Goal: Transaction & Acquisition: Download file/media

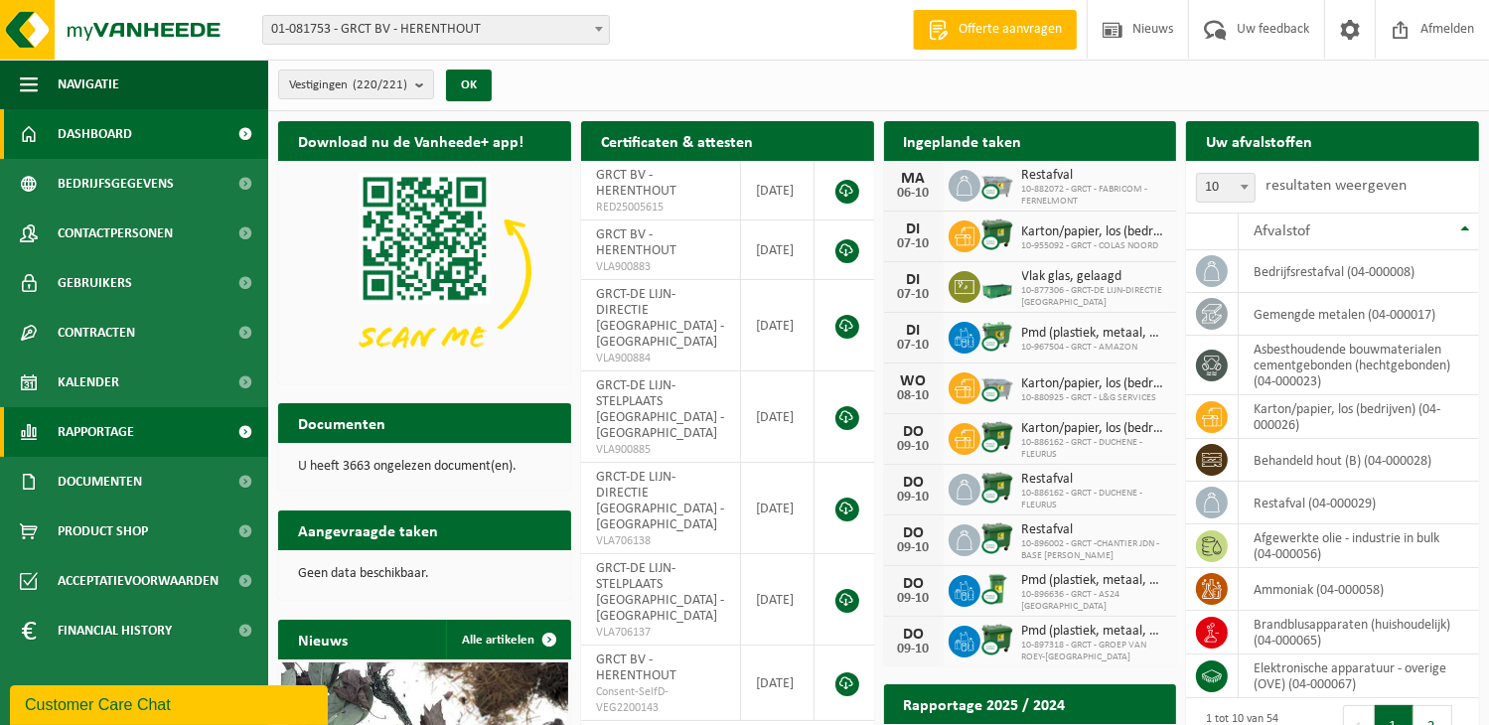
click at [242, 425] on span at bounding box center [246, 432] width 45 height 50
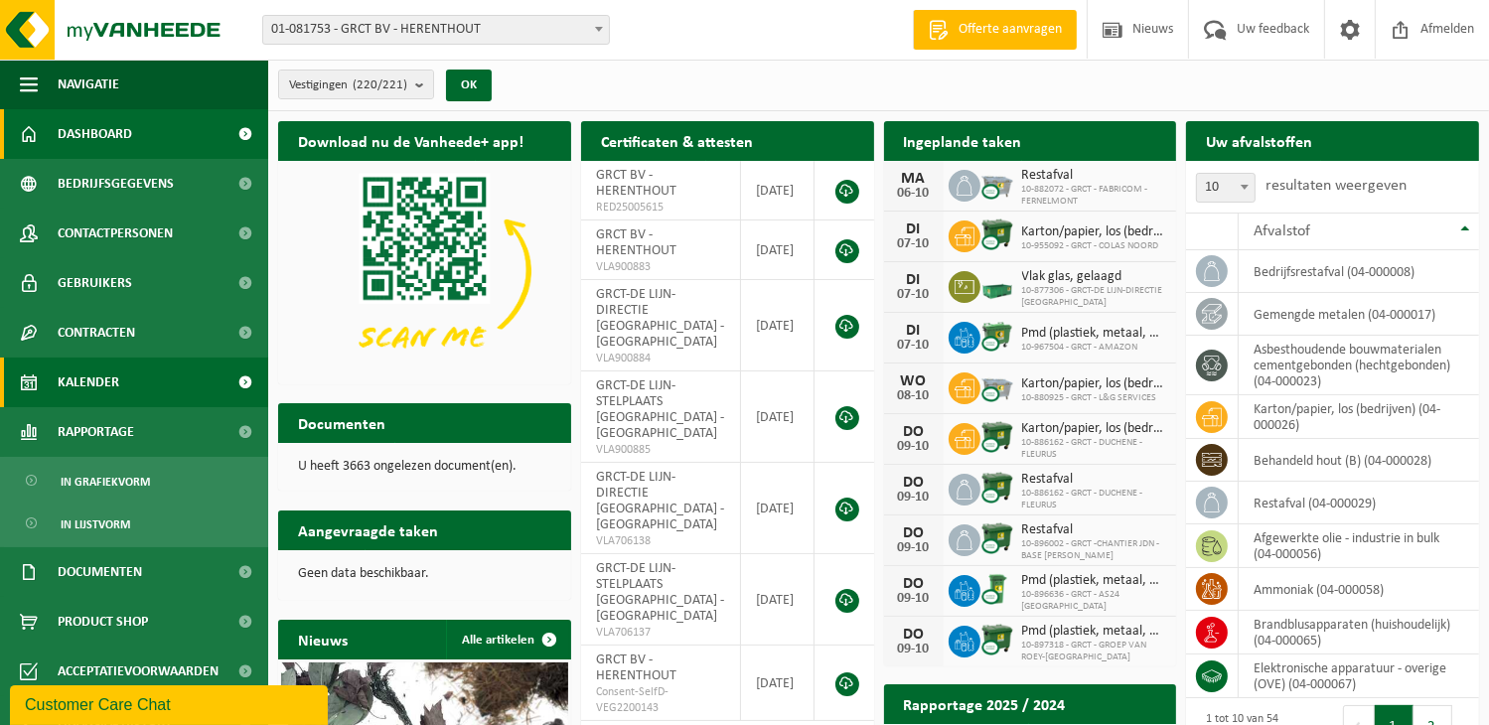
click at [230, 383] on span at bounding box center [246, 383] width 45 height 50
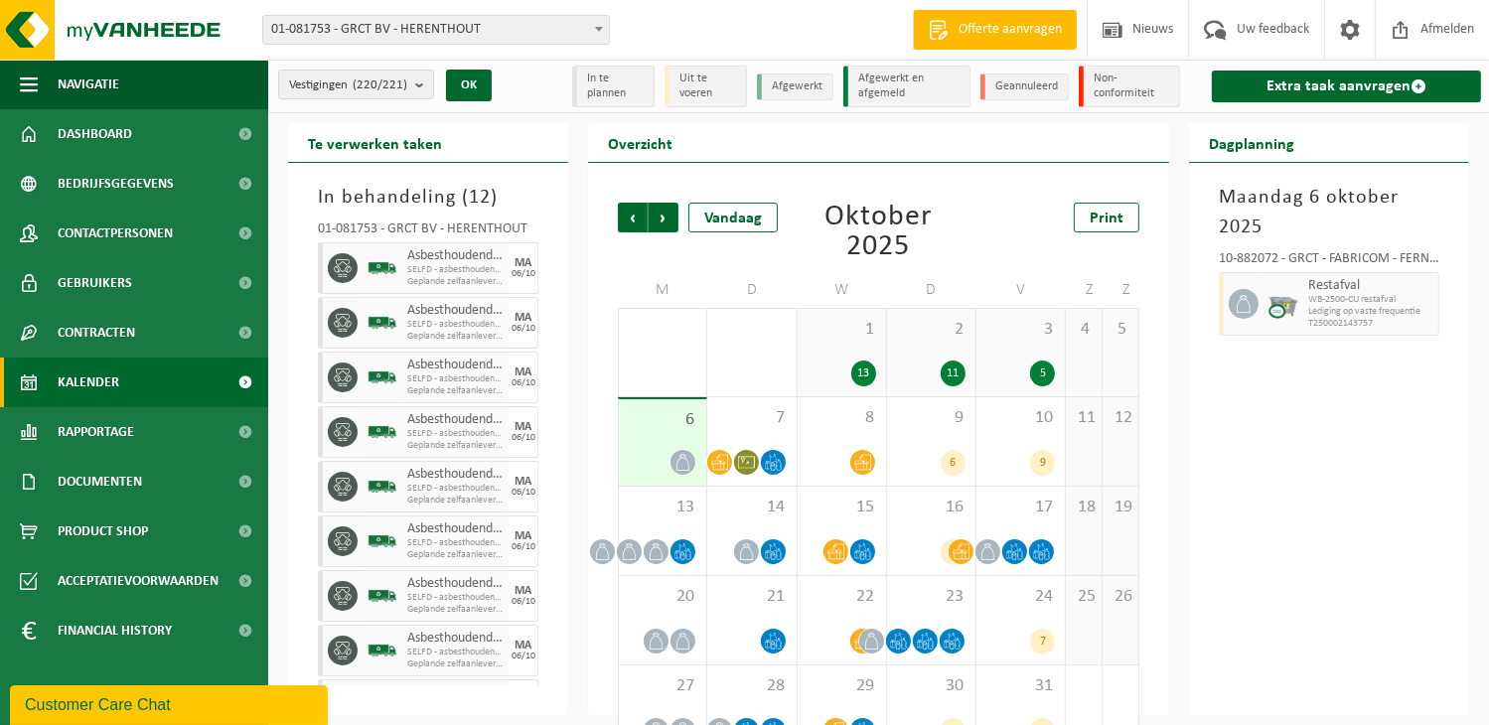
click at [246, 377] on span at bounding box center [246, 383] width 45 height 50
click at [246, 485] on span at bounding box center [246, 482] width 45 height 50
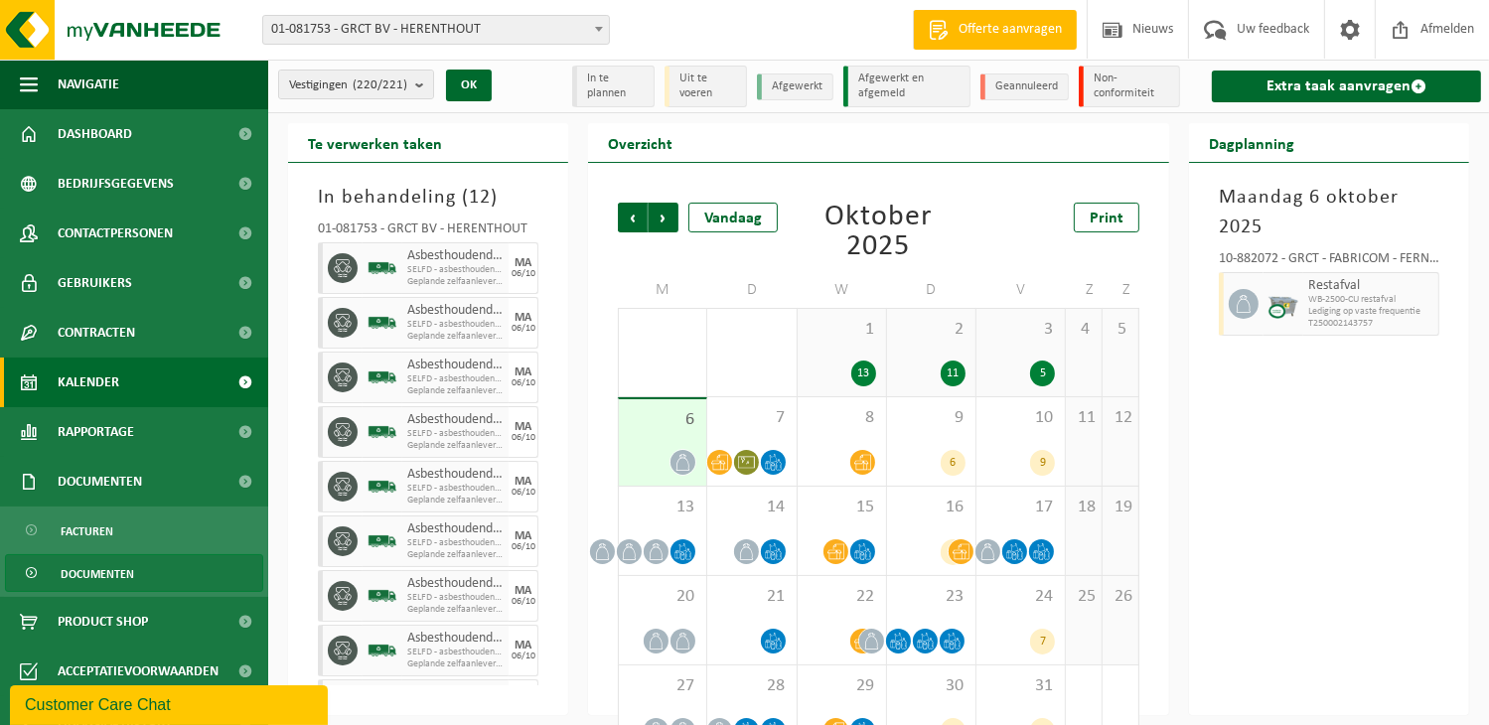
click at [154, 573] on link "Documenten" at bounding box center [134, 573] width 258 height 38
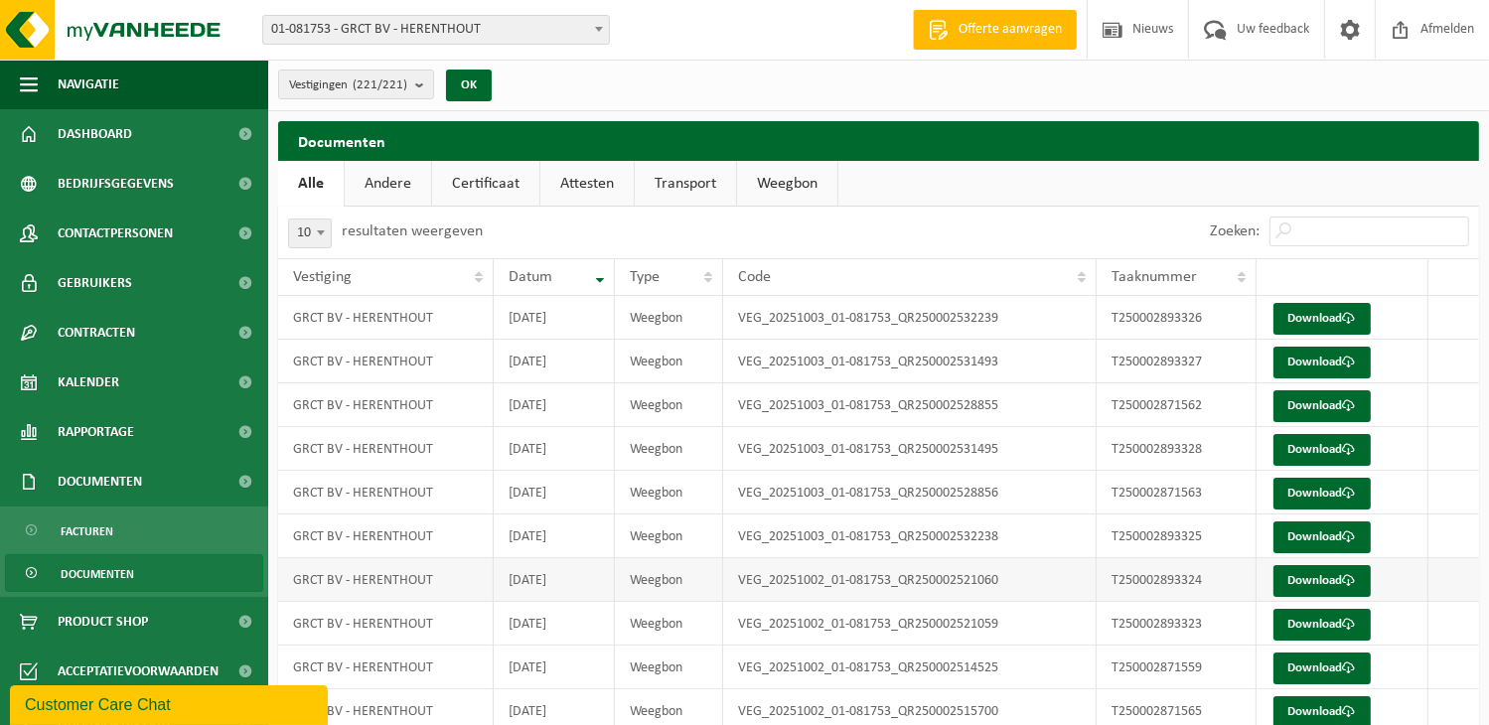
scroll to position [79, 0]
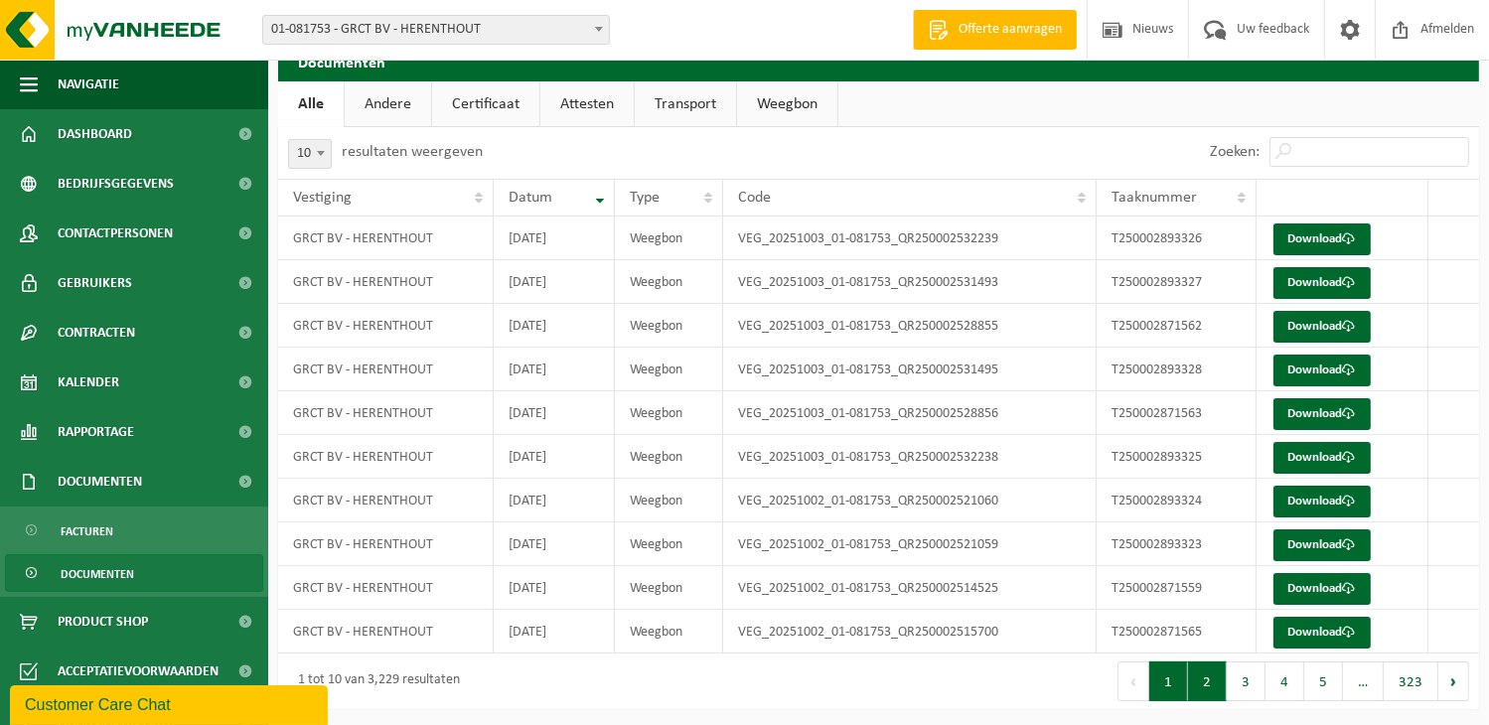
click at [1208, 683] on button "2" at bounding box center [1207, 682] width 39 height 40
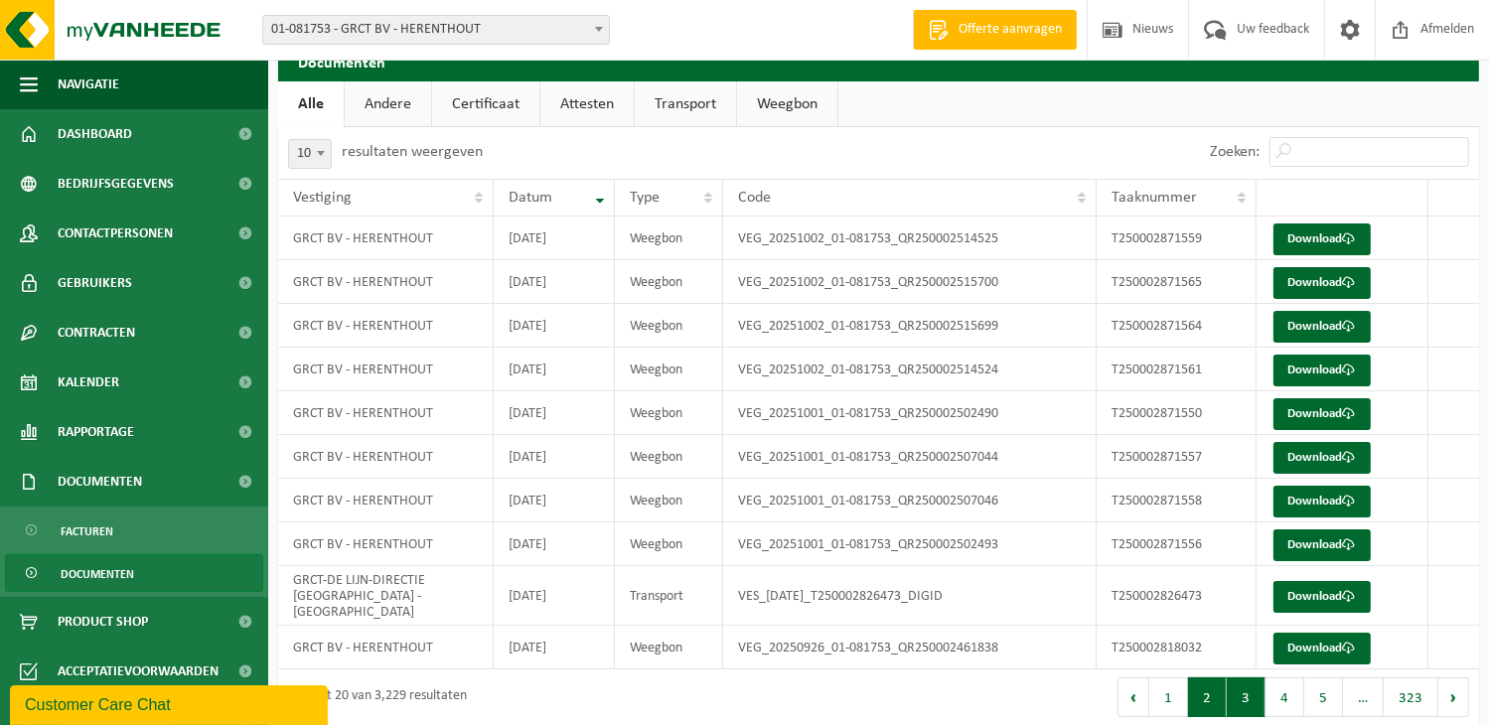
click at [1240, 683] on button "3" at bounding box center [1246, 698] width 39 height 40
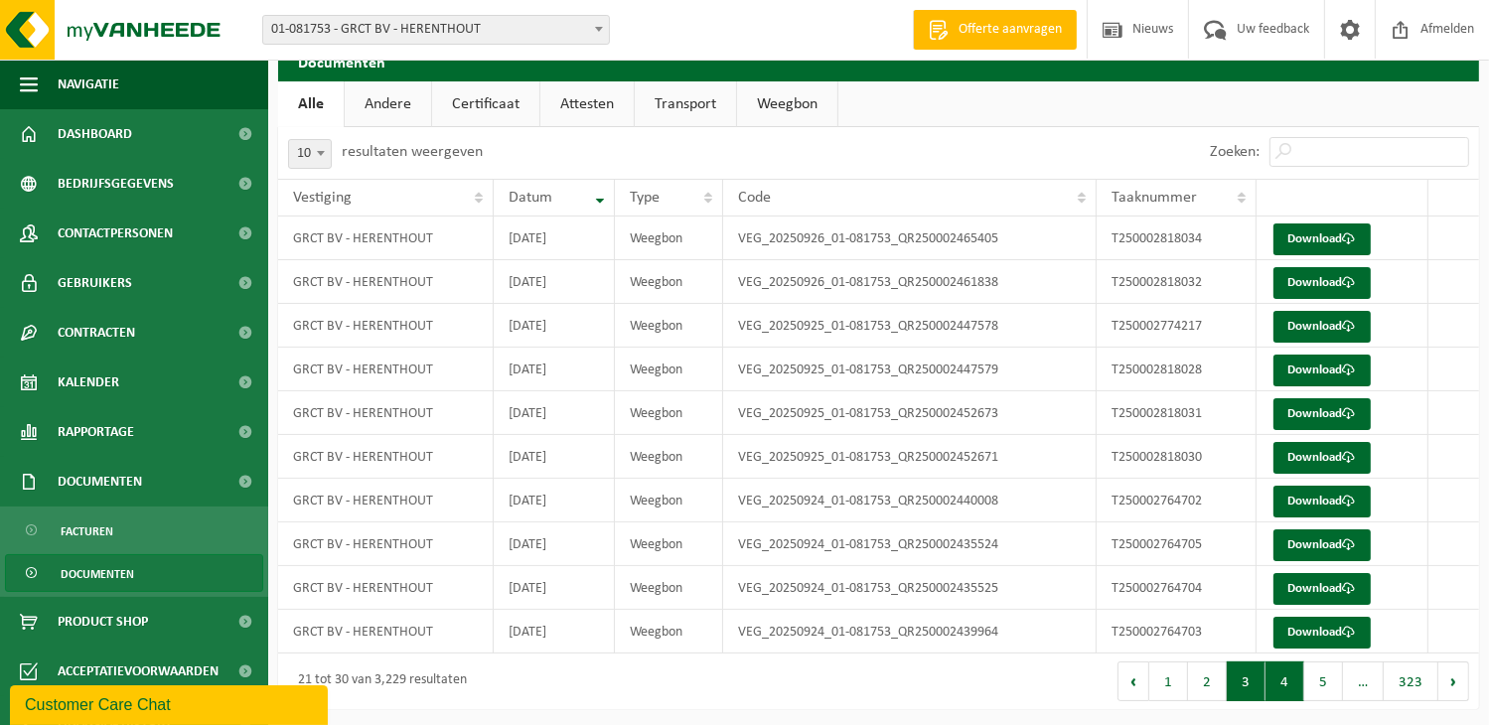
click at [1281, 683] on button "4" at bounding box center [1285, 682] width 39 height 40
click at [1297, 678] on button "4" at bounding box center [1285, 682] width 39 height 40
click at [1311, 681] on button "5" at bounding box center [1324, 682] width 39 height 40
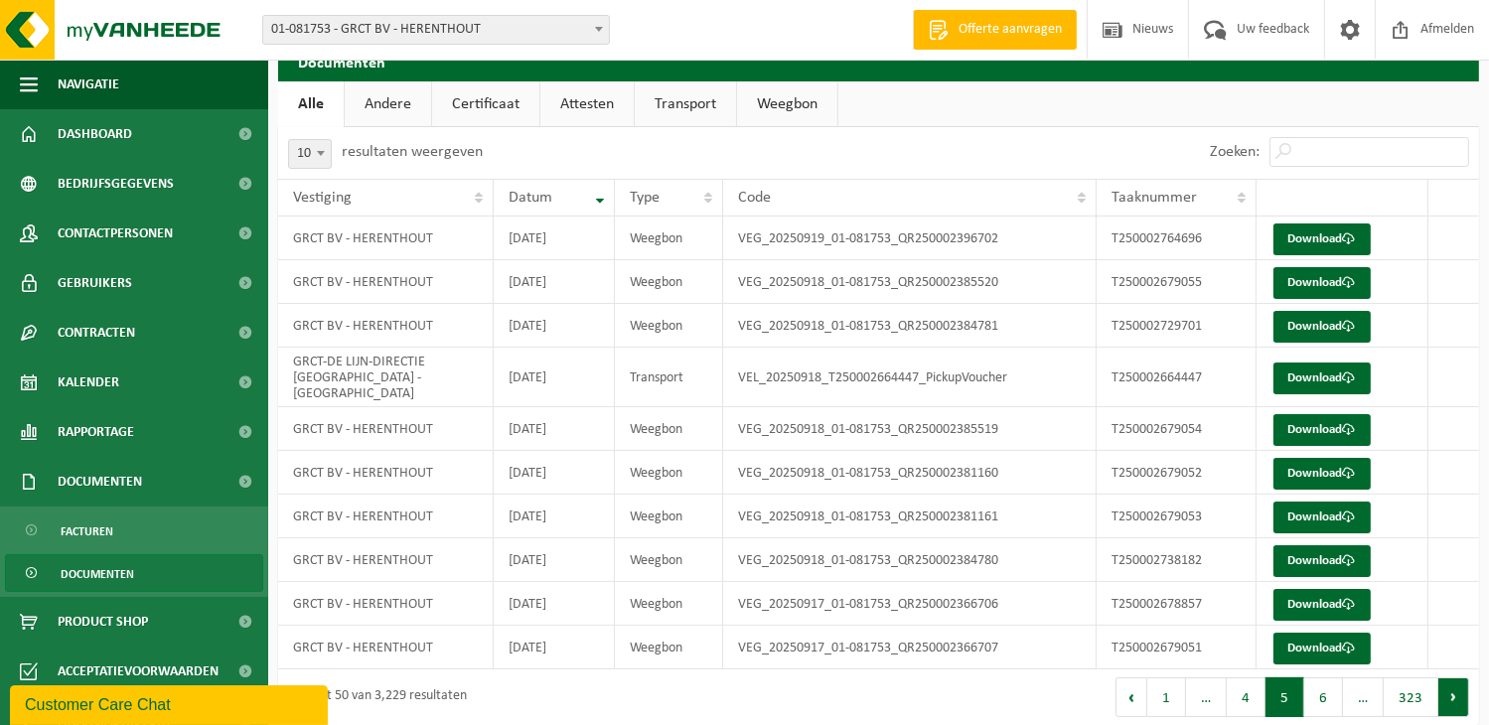
click at [1453, 681] on button "Volgende" at bounding box center [1454, 698] width 31 height 40
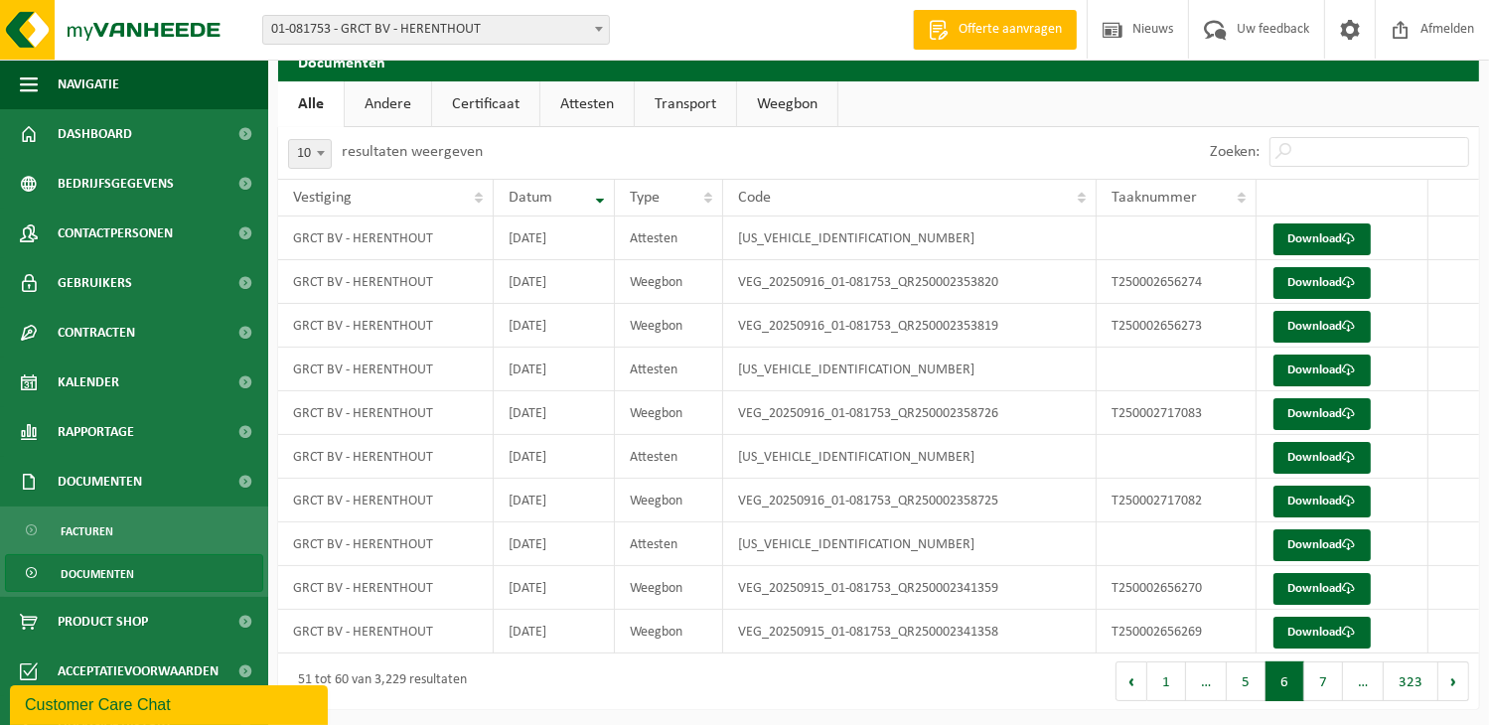
click at [1453, 681] on button "Volgende" at bounding box center [1454, 682] width 31 height 40
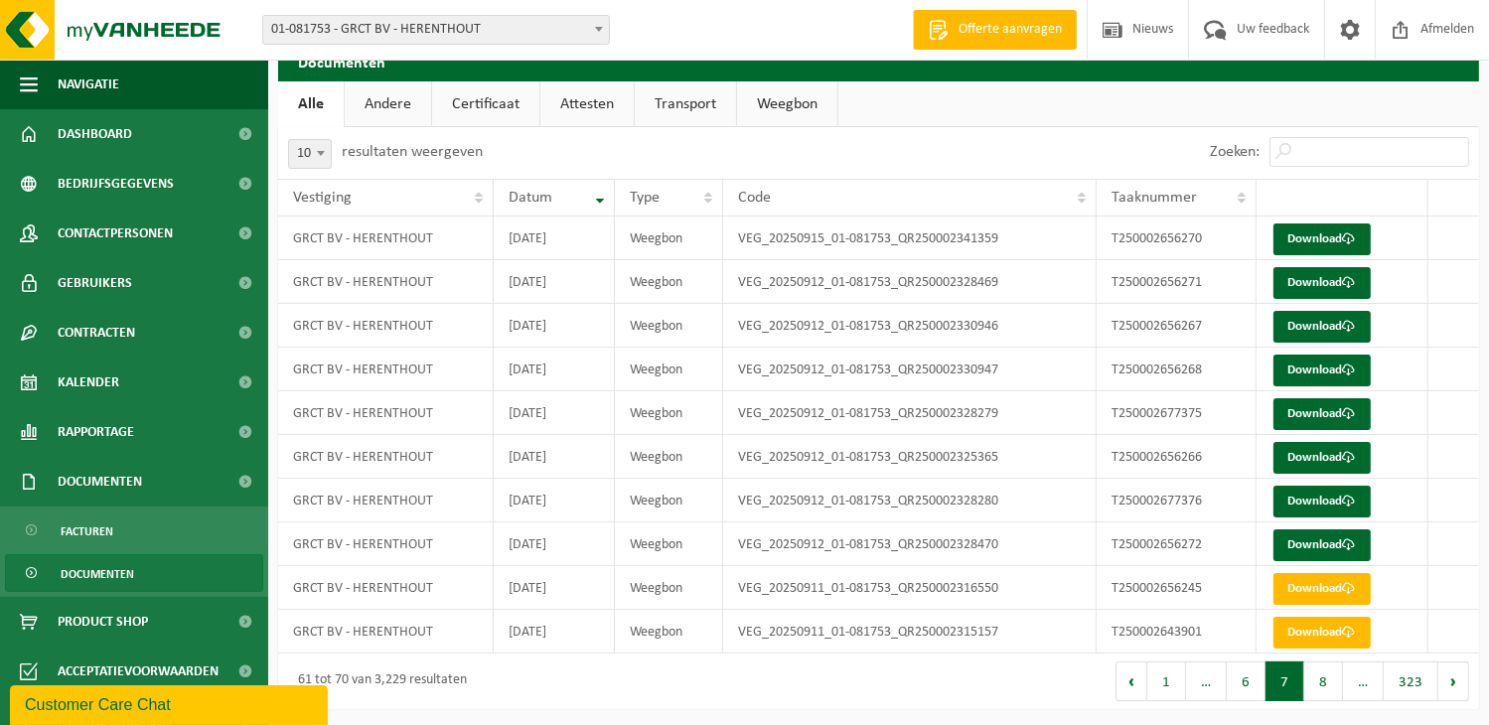
click at [1453, 681] on button "Volgende" at bounding box center [1454, 682] width 31 height 40
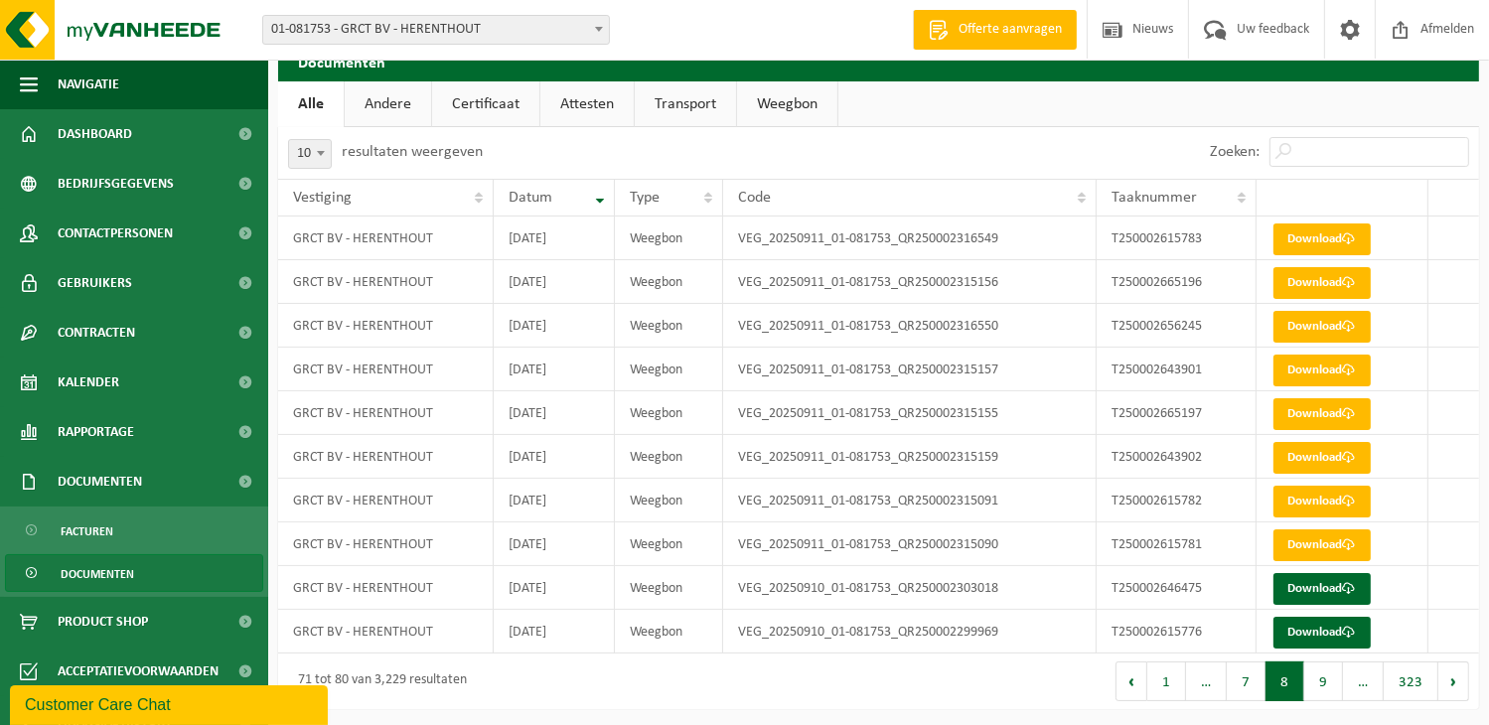
click at [1453, 681] on button "Volgende" at bounding box center [1454, 682] width 31 height 40
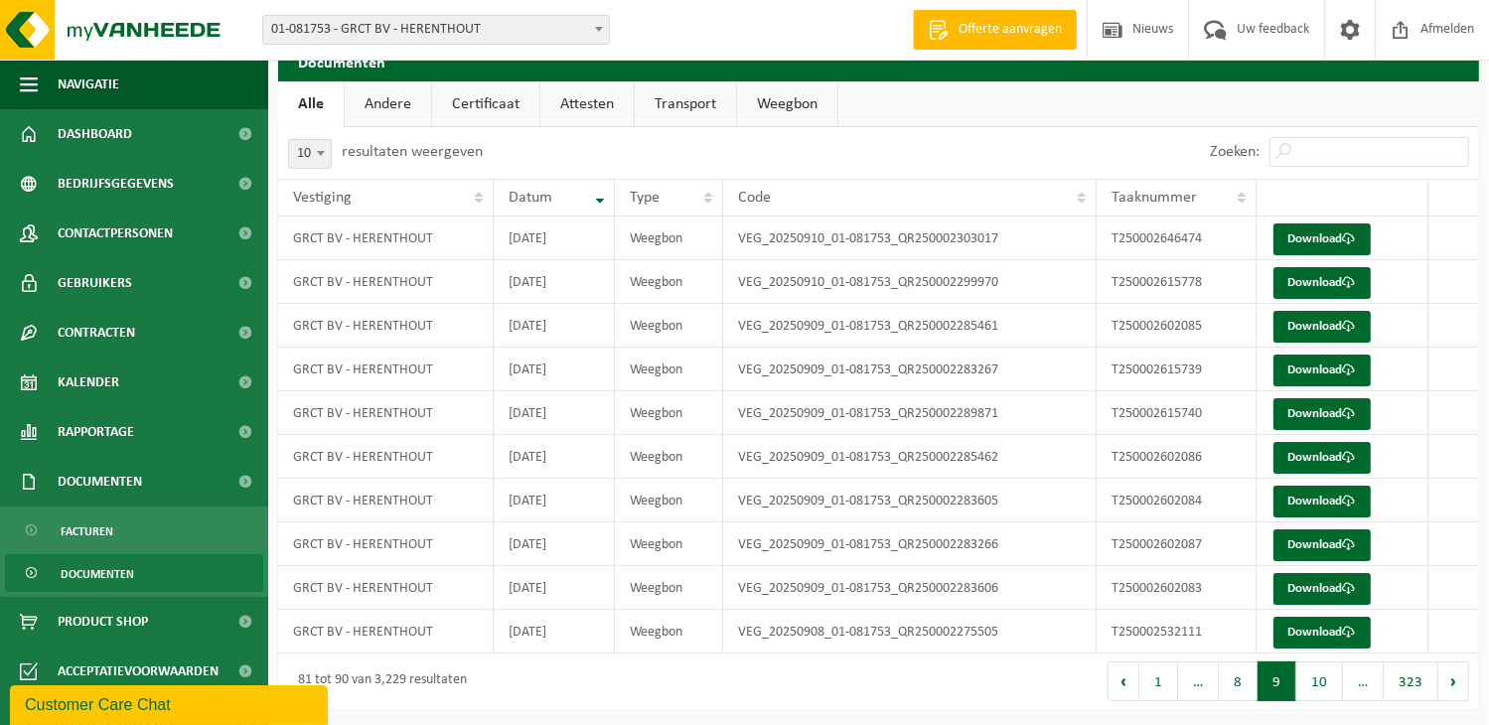
click at [1453, 681] on button "Volgende" at bounding box center [1454, 682] width 31 height 40
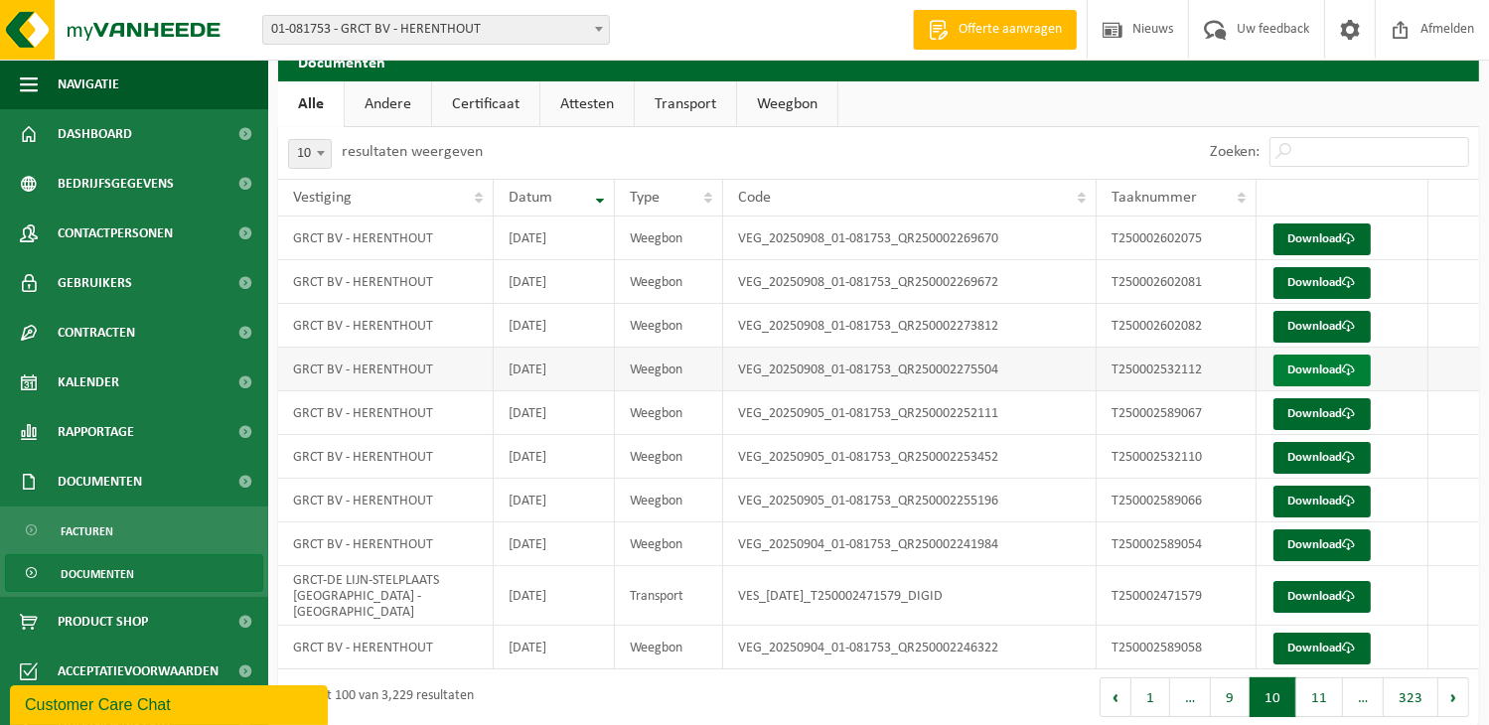
click at [1308, 371] on link "Download" at bounding box center [1322, 371] width 97 height 32
click at [1229, 688] on button "9" at bounding box center [1230, 698] width 39 height 40
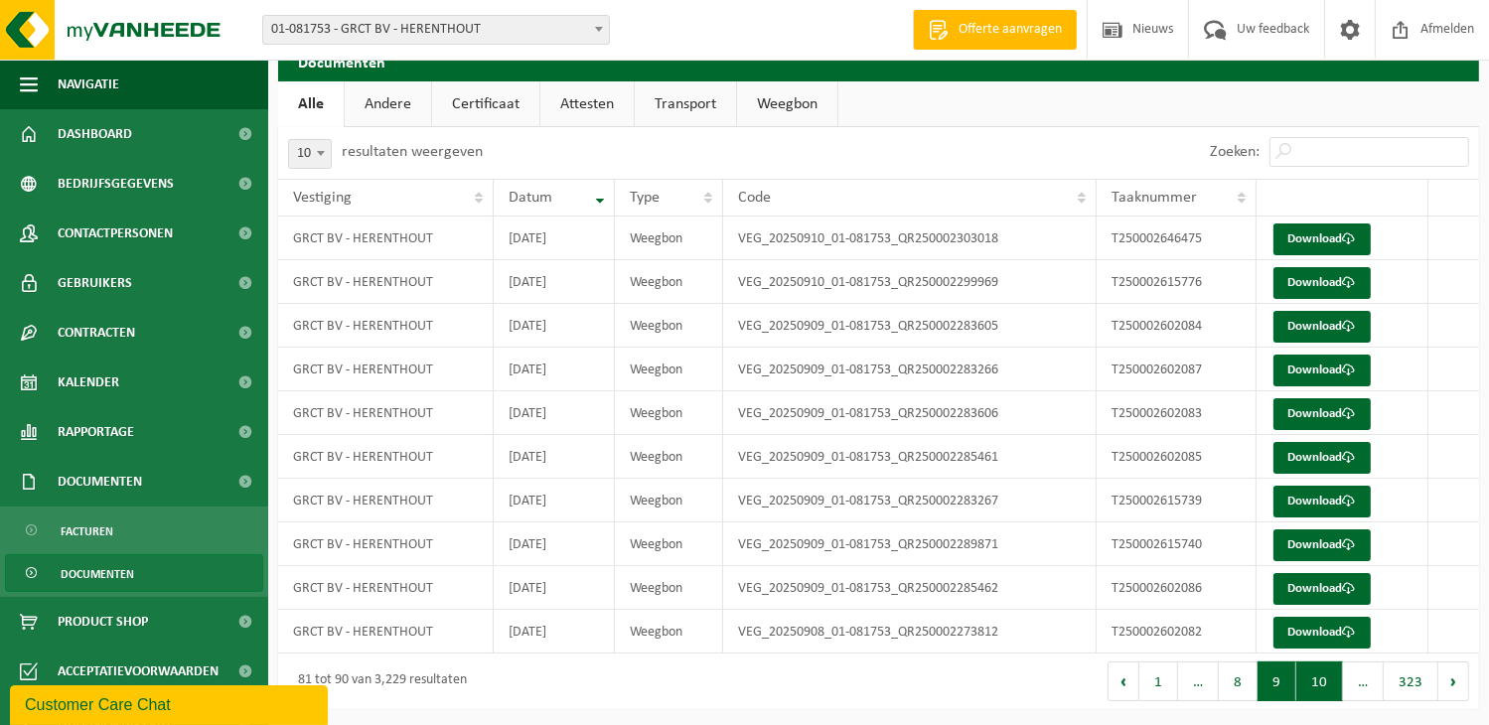
click at [1319, 681] on button "10" at bounding box center [1320, 682] width 47 height 40
click at [1324, 415] on link "Download" at bounding box center [1322, 414] width 97 height 32
click at [1321, 455] on link "Download" at bounding box center [1322, 458] width 97 height 32
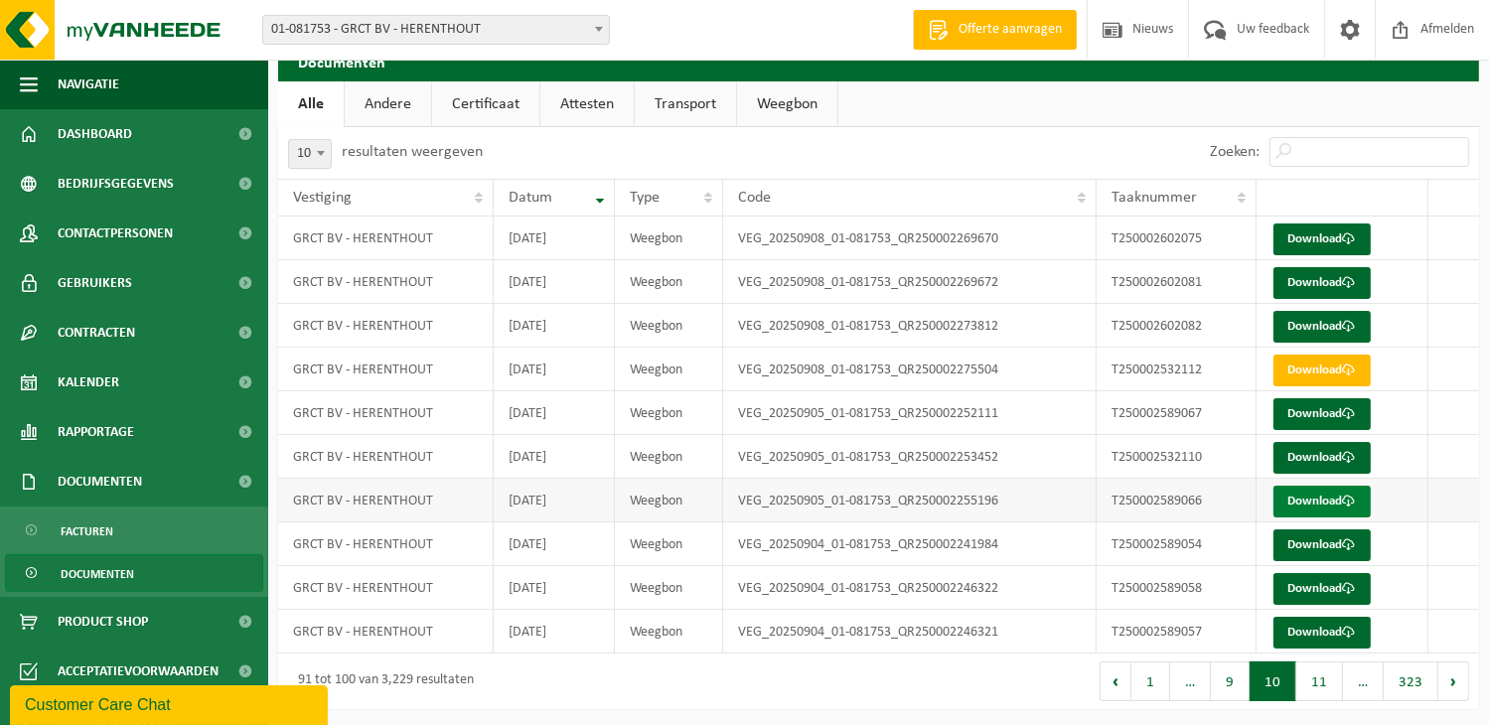
click at [1316, 495] on link "Download" at bounding box center [1322, 502] width 97 height 32
click at [1333, 373] on link "Download" at bounding box center [1322, 371] width 97 height 32
click at [859, 368] on td "VEG_20250908_01-081753_QR250002275504" at bounding box center [910, 370] width 374 height 44
click at [1318, 319] on link "Download" at bounding box center [1322, 327] width 97 height 32
click at [1303, 323] on link "Download" at bounding box center [1322, 327] width 97 height 32
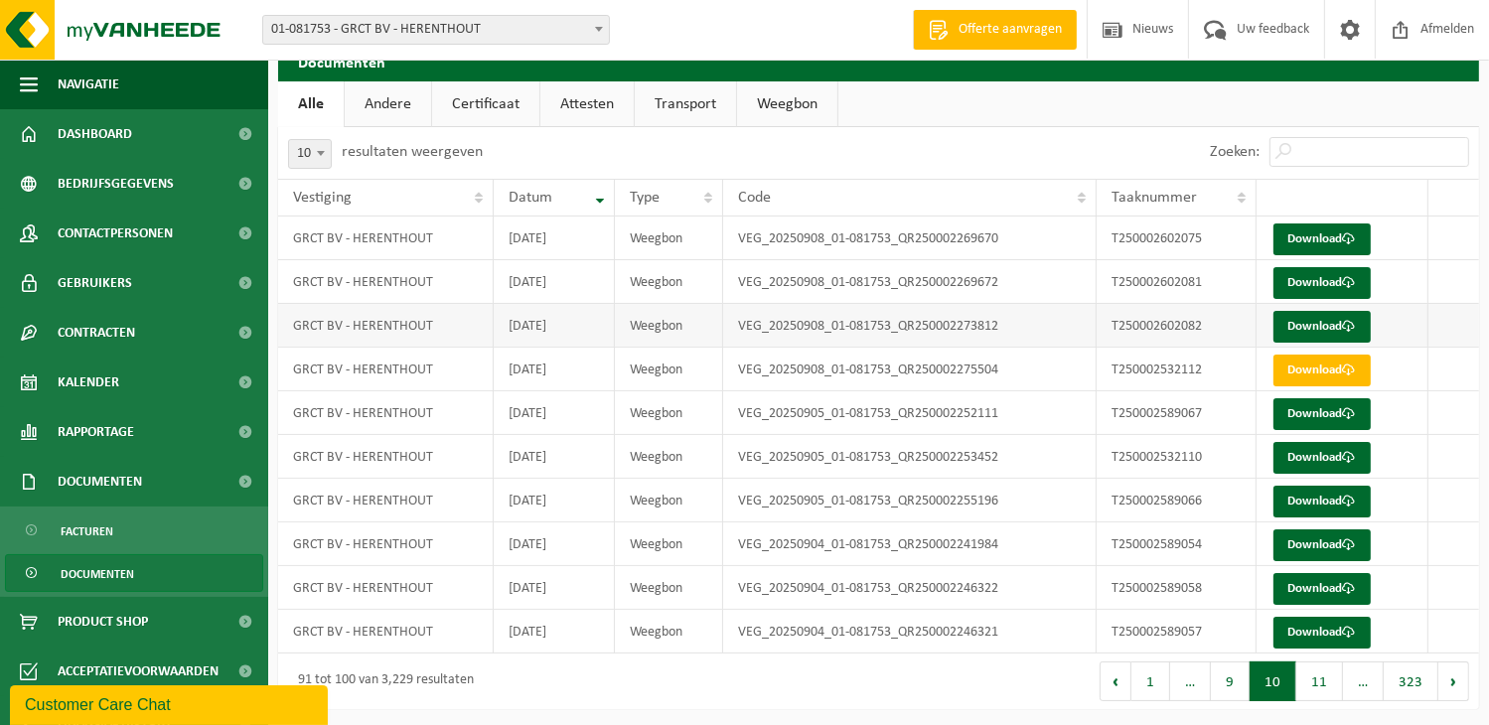
click at [1440, 304] on td at bounding box center [1454, 326] width 51 height 44
click at [1330, 321] on link "Download" at bounding box center [1322, 327] width 97 height 32
click at [1320, 325] on link "Download" at bounding box center [1322, 327] width 97 height 32
click at [1434, 361] on td at bounding box center [1454, 370] width 51 height 44
click at [1322, 318] on link "Download" at bounding box center [1322, 327] width 97 height 32
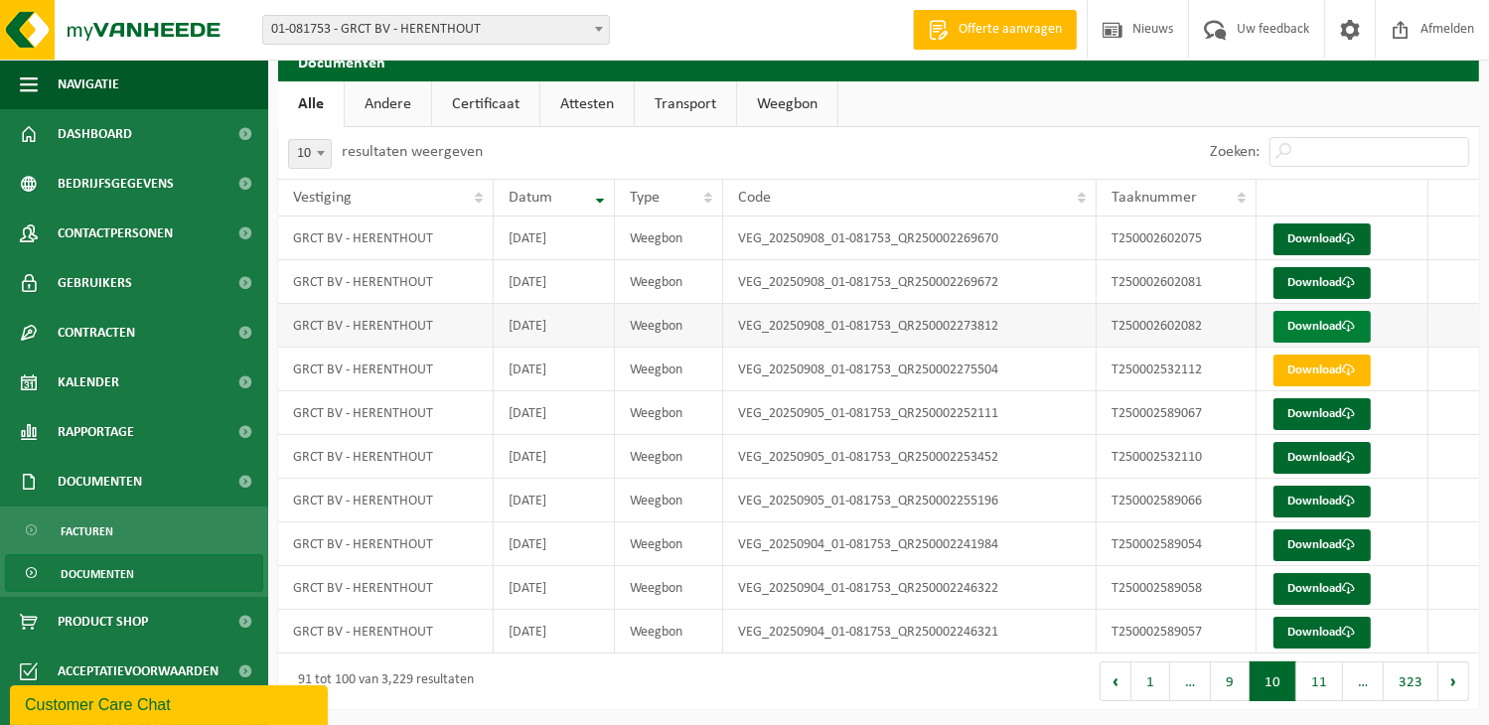
click at [1319, 323] on link "Download" at bounding box center [1322, 327] width 97 height 32
click at [1439, 153] on input "Zoeken:" at bounding box center [1370, 152] width 200 height 30
click at [1306, 319] on link "Download" at bounding box center [1322, 327] width 97 height 32
click at [1299, 322] on link "Download" at bounding box center [1322, 327] width 97 height 32
click at [1307, 274] on link "Download" at bounding box center [1322, 283] width 97 height 32
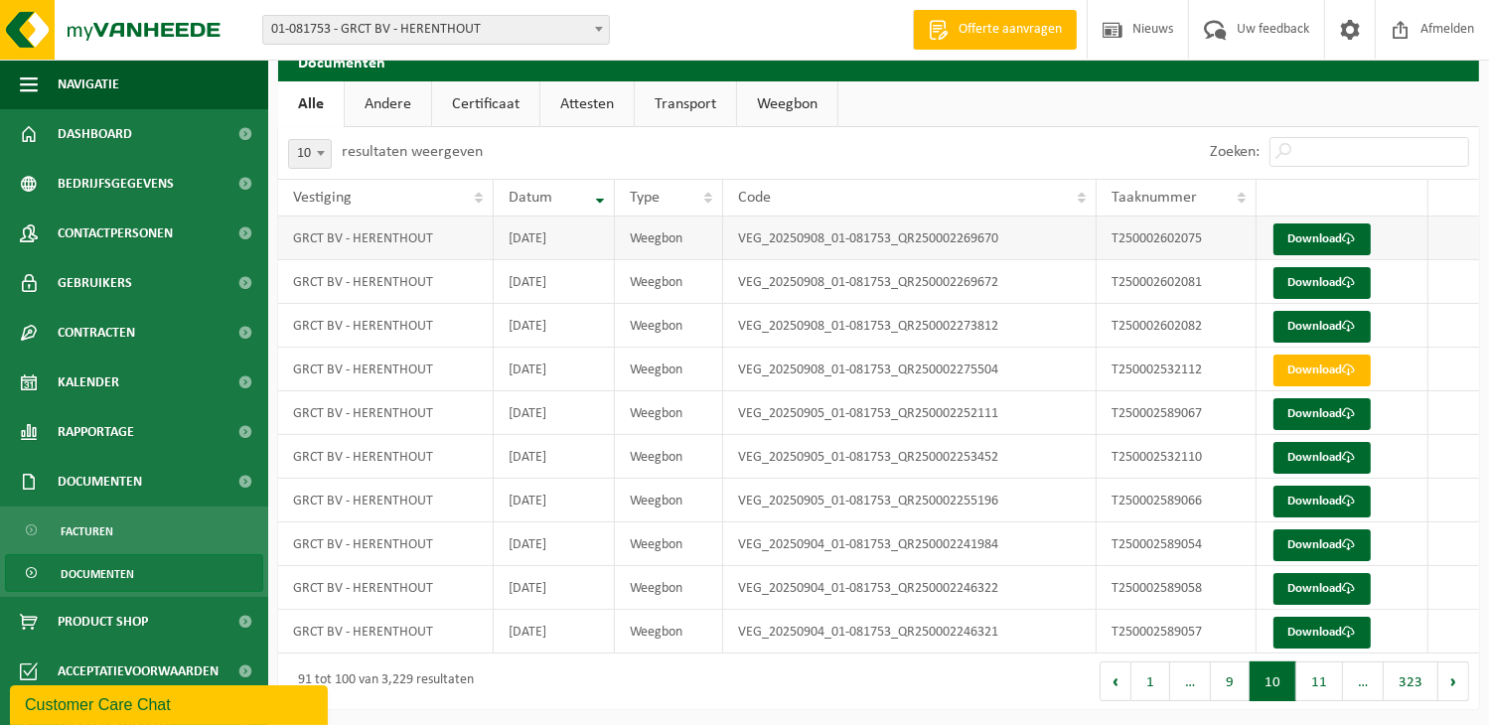
click at [1464, 243] on td at bounding box center [1454, 239] width 51 height 44
click at [1320, 232] on link "Download" at bounding box center [1322, 240] width 97 height 32
click at [1236, 675] on button "9" at bounding box center [1230, 682] width 39 height 40
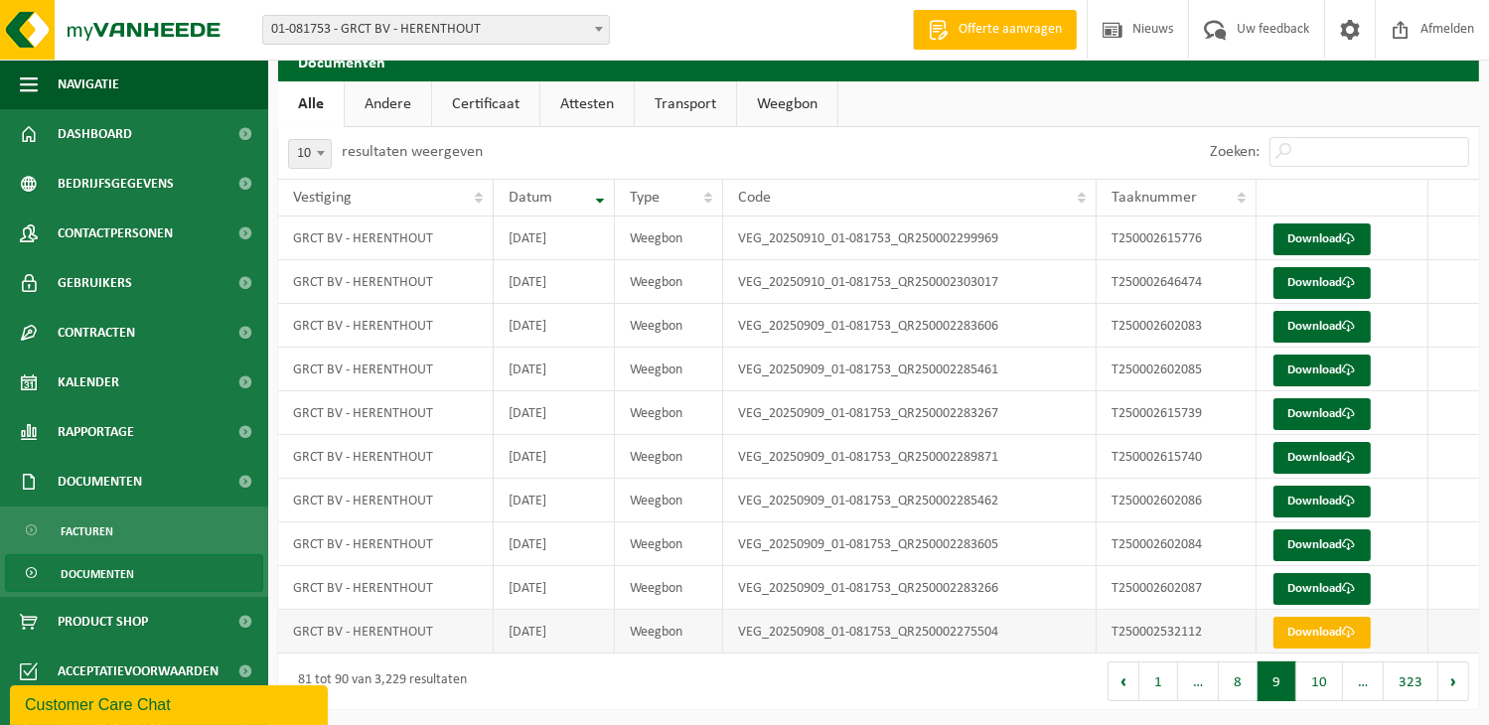
click at [1315, 628] on link "Download" at bounding box center [1322, 633] width 97 height 32
click at [1272, 685] on button "9" at bounding box center [1277, 682] width 39 height 40
